Goal: Check status

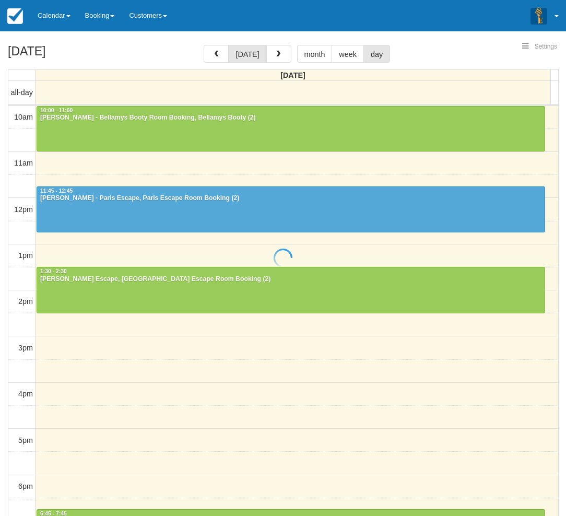
select select
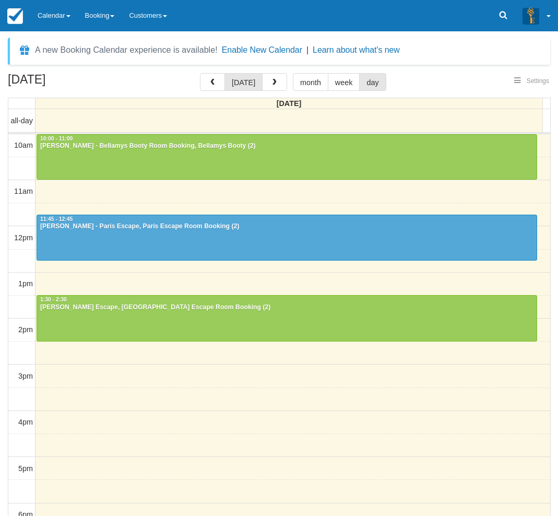
select select
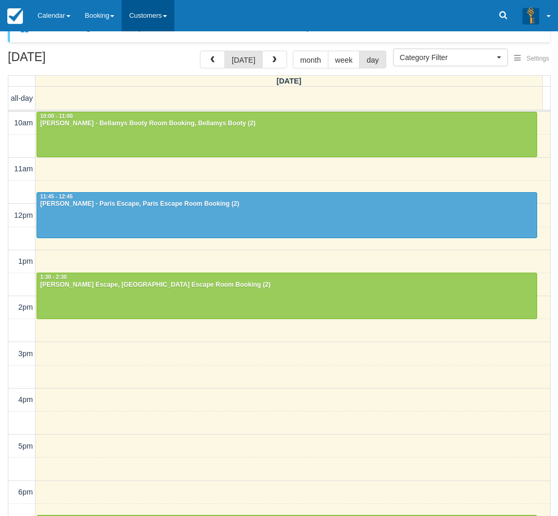
scroll to position [33, 0]
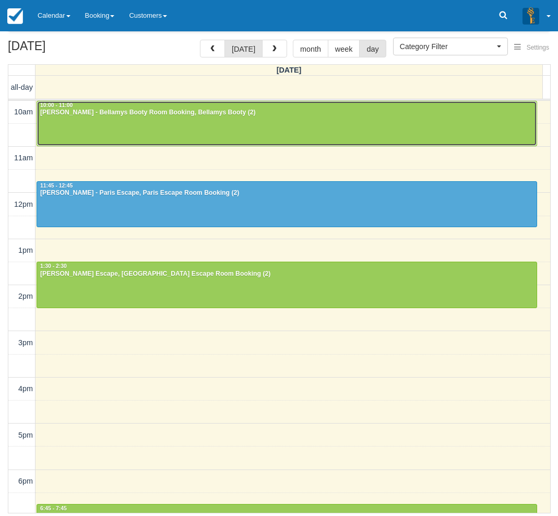
click at [322, 118] on div at bounding box center [286, 123] width 499 height 45
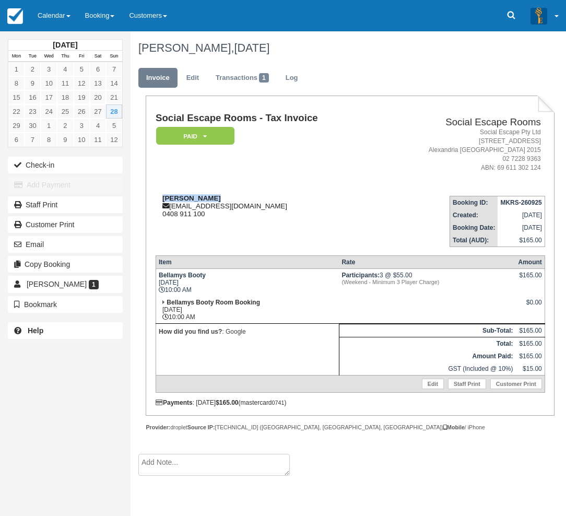
drag, startPoint x: 213, startPoint y: 198, endPoint x: 159, endPoint y: 196, distance: 54.3
click at [159, 196] on div "[PERSON_NAME] [EMAIL_ADDRESS][DOMAIN_NAME] 0408 911 100" at bounding box center [267, 205] width 223 height 23
copy strong "[PERSON_NAME]"
drag, startPoint x: 15, startPoint y: 366, endPoint x: 68, endPoint y: 330, distance: 64.6
click at [15, 366] on div "[DATE] Mon Tue Wed Thu Fri Sat Sun 1 2 3 4 5 6 7 8 9 10 11 12 13 14 15 16 17 18…" at bounding box center [65, 258] width 130 height 516
